Goal: Task Accomplishment & Management: Complete application form

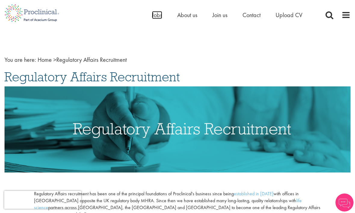
click at [161, 13] on span "Jobs" at bounding box center [157, 15] width 10 height 8
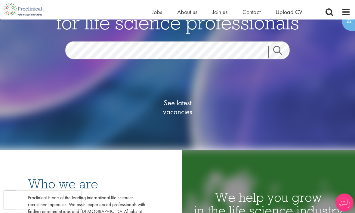
scroll to position [55, 0]
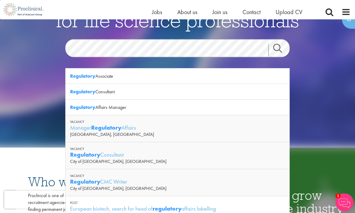
click at [274, 56] on link "Search" at bounding box center [281, 50] width 26 height 12
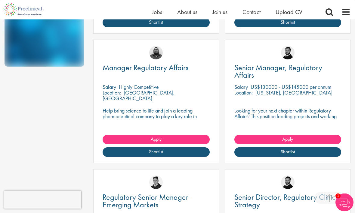
scroll to position [356, 0]
click at [195, 90] on div "Location: Zürich, Switzerland" at bounding box center [155, 96] width 107 height 12
click at [153, 69] on span "Manager Regulatory Affairs" at bounding box center [145, 68] width 86 height 10
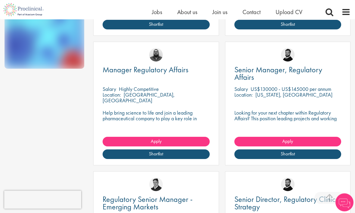
scroll to position [370, 0]
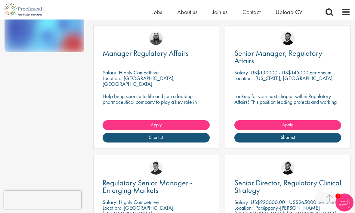
click at [187, 136] on link "Shortlist" at bounding box center [155, 138] width 107 height 10
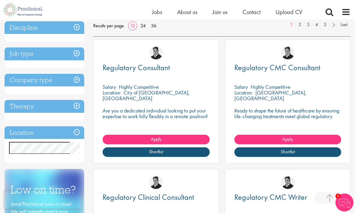
scroll to position [96, 0]
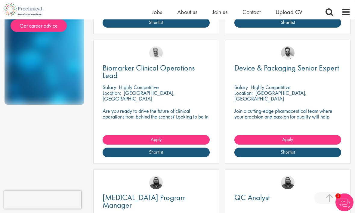
scroll to position [353, 0]
click at [21, 60] on div "Career advice From CV and interview tips to career guidance from our expert con…" at bounding box center [45, 26] width 80 height 157
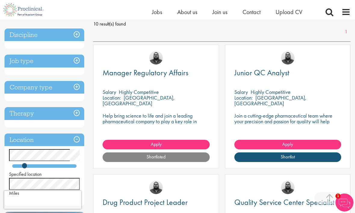
scroll to position [97, 0]
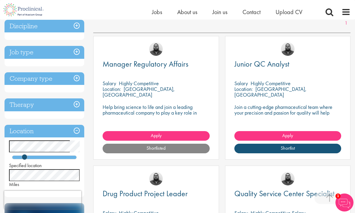
click at [170, 61] on span "Manager Regulatory Affairs" at bounding box center [145, 64] width 86 height 10
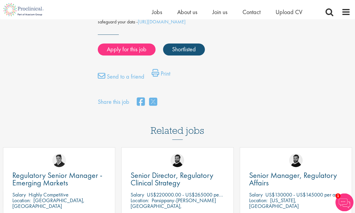
scroll to position [445, 0]
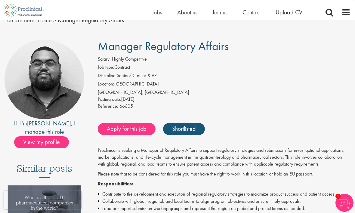
scroll to position [28, 0]
click at [137, 125] on link "Apply for this job" at bounding box center [127, 129] width 58 height 12
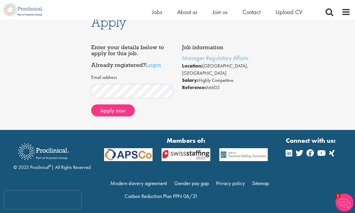
scroll to position [10, 0]
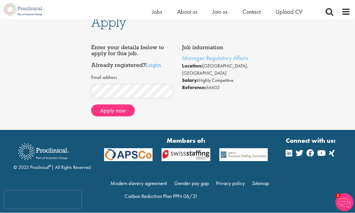
click at [18, 28] on div "Apply Job information Manager Regulatory Affairs Location: [GEOGRAPHIC_DATA], […" at bounding box center [177, 70] width 364 height 121
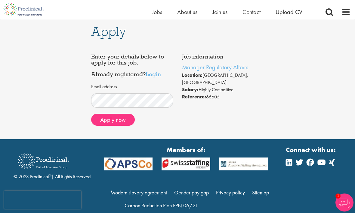
scroll to position [0, 0]
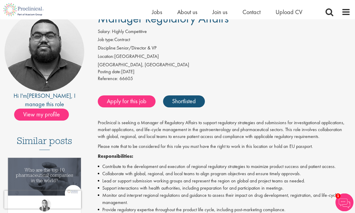
scroll to position [39, 0]
